Goal: Navigation & Orientation: Find specific page/section

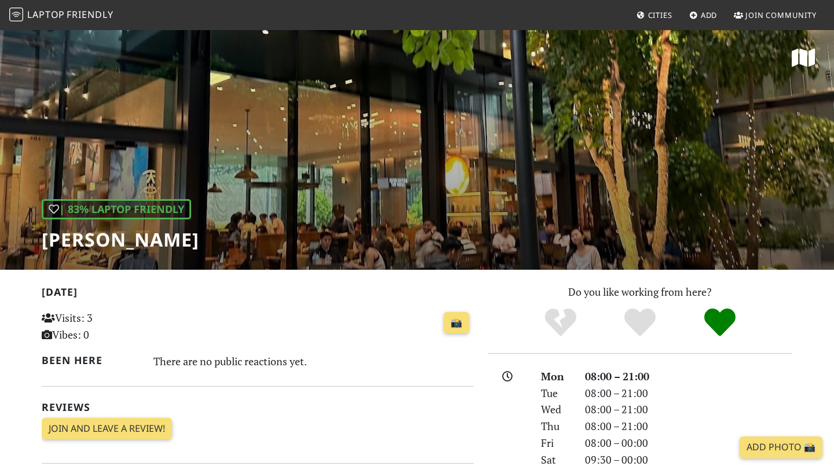
click at [49, 14] on span "Laptop" at bounding box center [46, 14] width 38 height 13
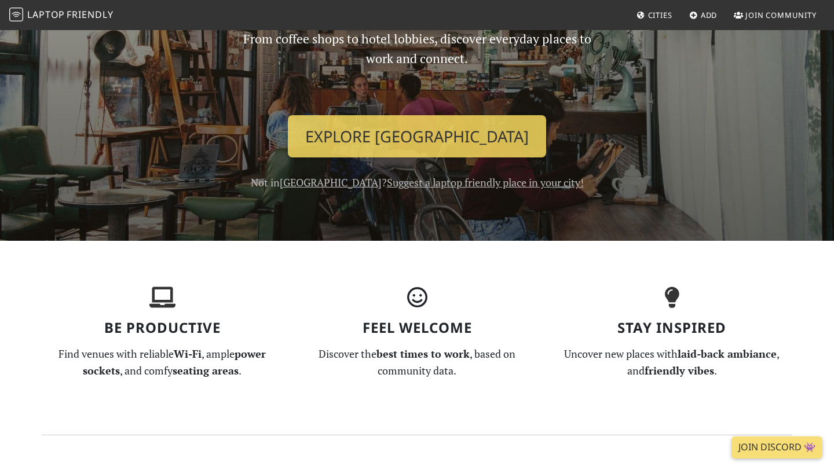
scroll to position [137, 0]
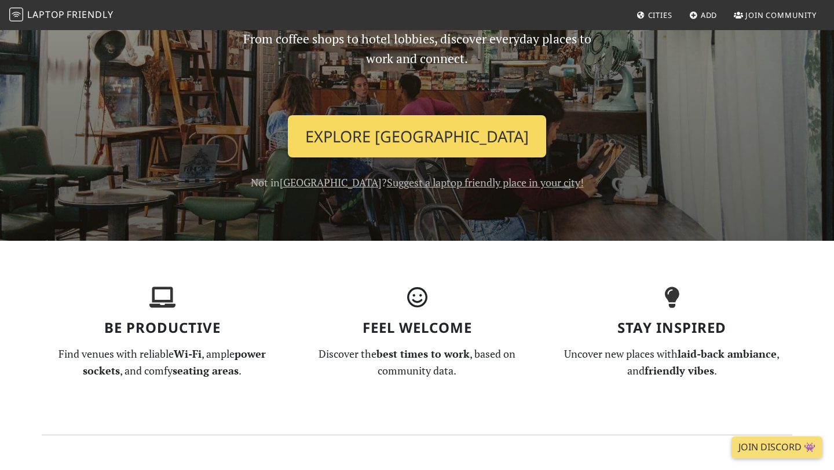
click at [459, 133] on link "Explore Singapore" at bounding box center [417, 136] width 258 height 43
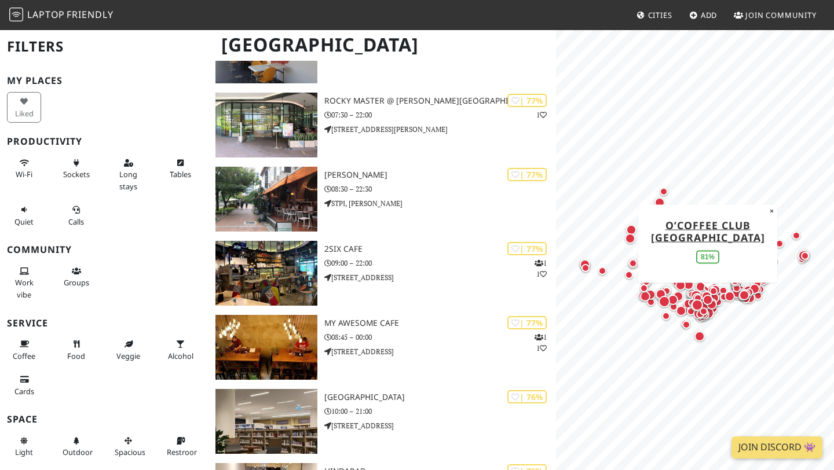
scroll to position [2304, 0]
